Goal: Task Accomplishment & Management: Use online tool/utility

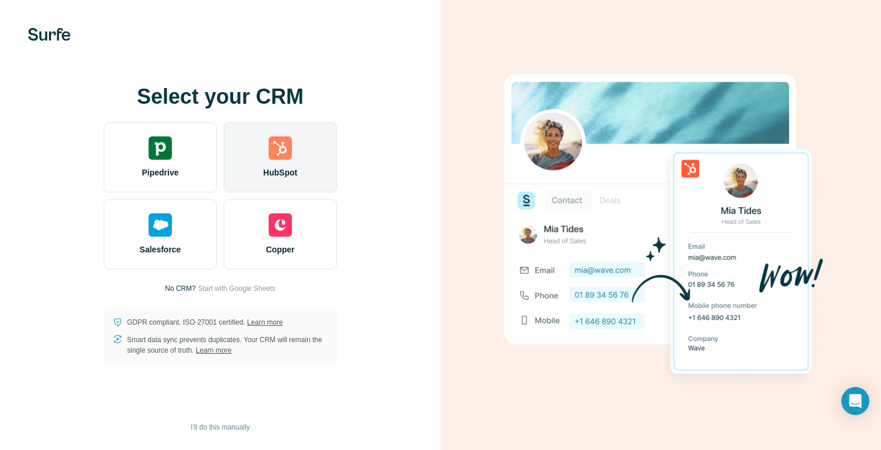
click at [279, 164] on div "HubSpot" at bounding box center [280, 157] width 113 height 70
click at [280, 139] on img at bounding box center [279, 147] width 23 height 23
click at [292, 185] on div "HubSpot" at bounding box center [280, 157] width 113 height 70
click at [306, 150] on div "HubSpot" at bounding box center [280, 157] width 113 height 70
